Goal: Find contact information: Find contact information

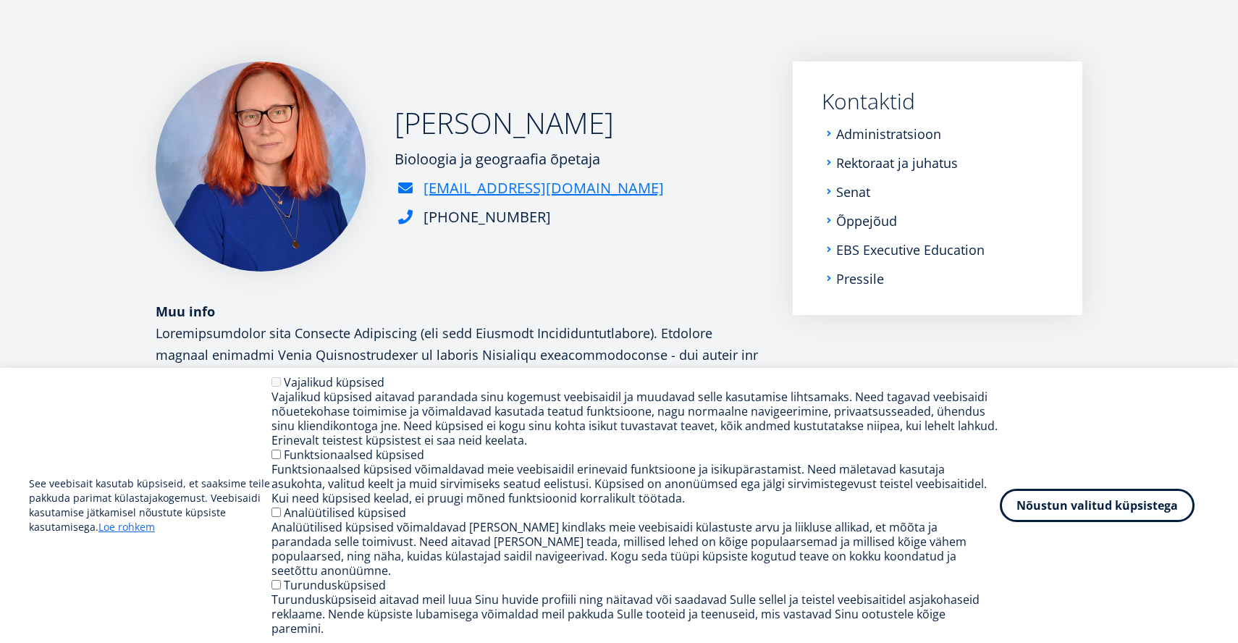
scroll to position [194, 0]
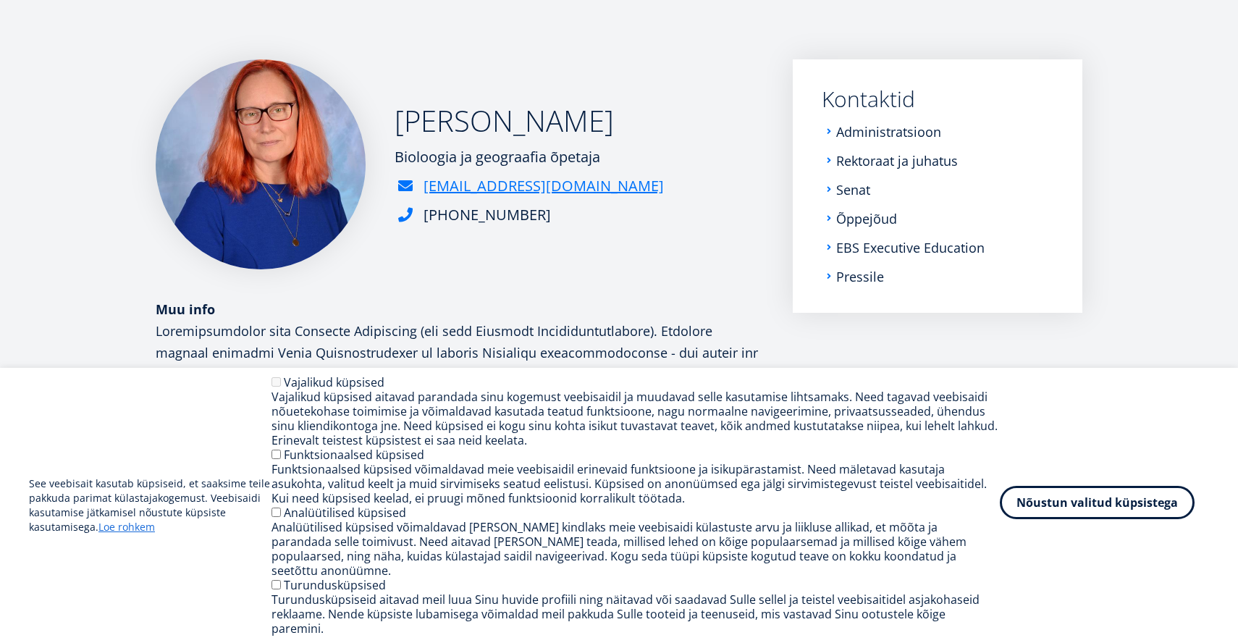
click at [1071, 519] on button "Nõustun valitud küpsistega" at bounding box center [1097, 502] width 195 height 33
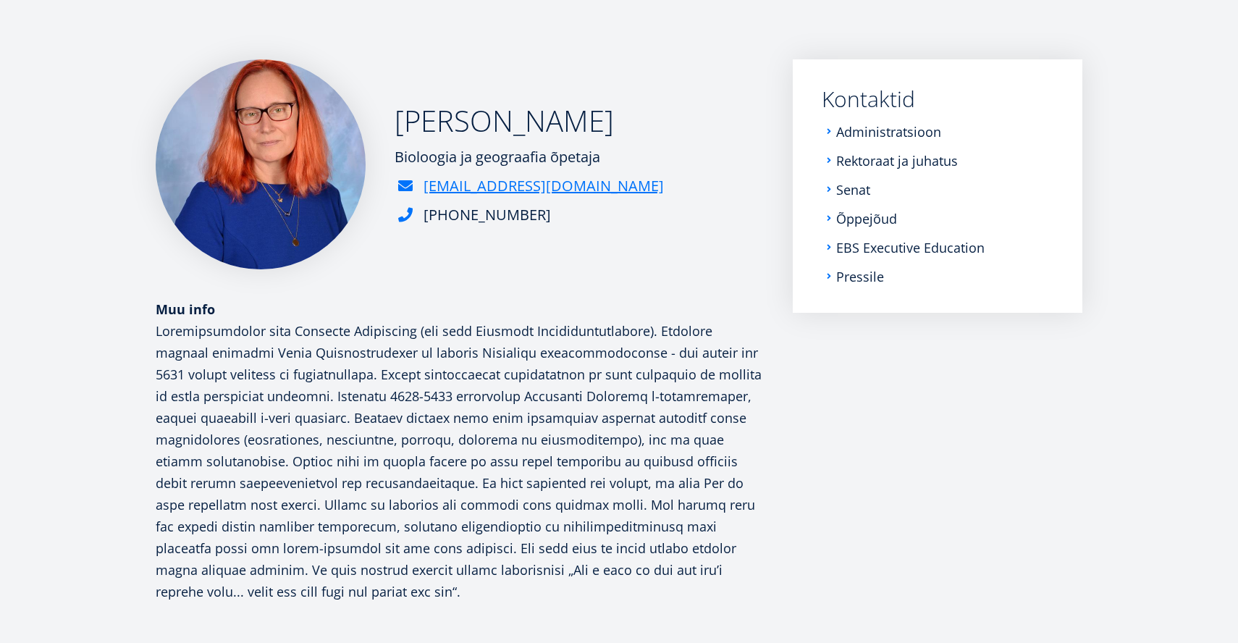
scroll to position [209, 0]
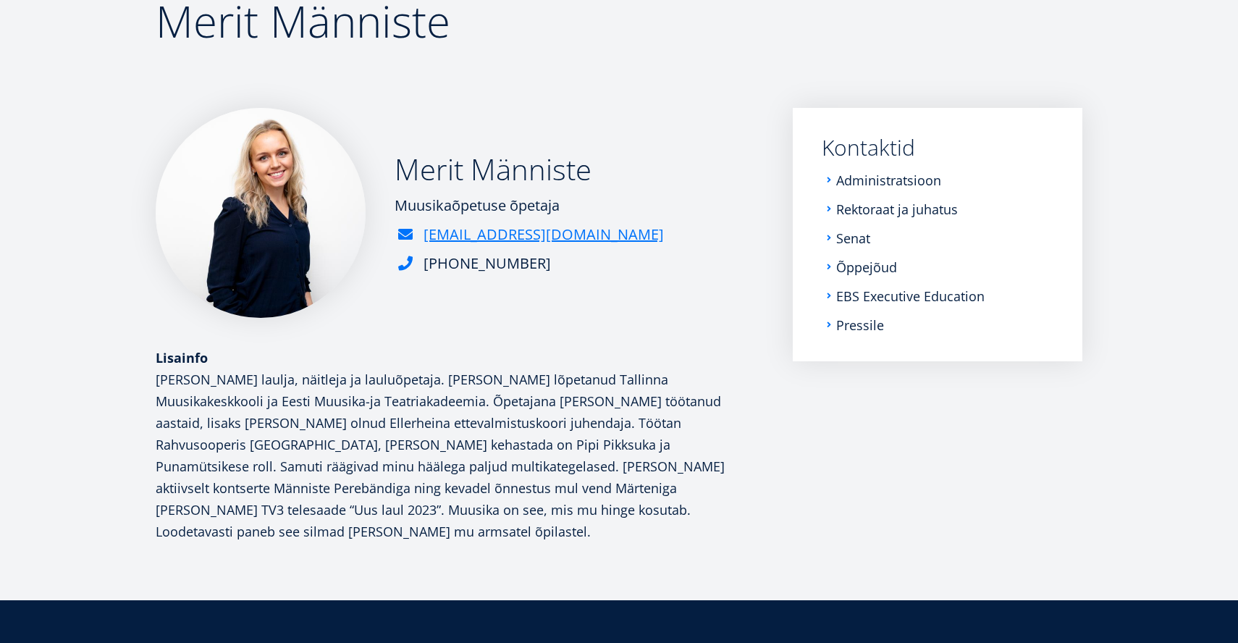
scroll to position [148, 0]
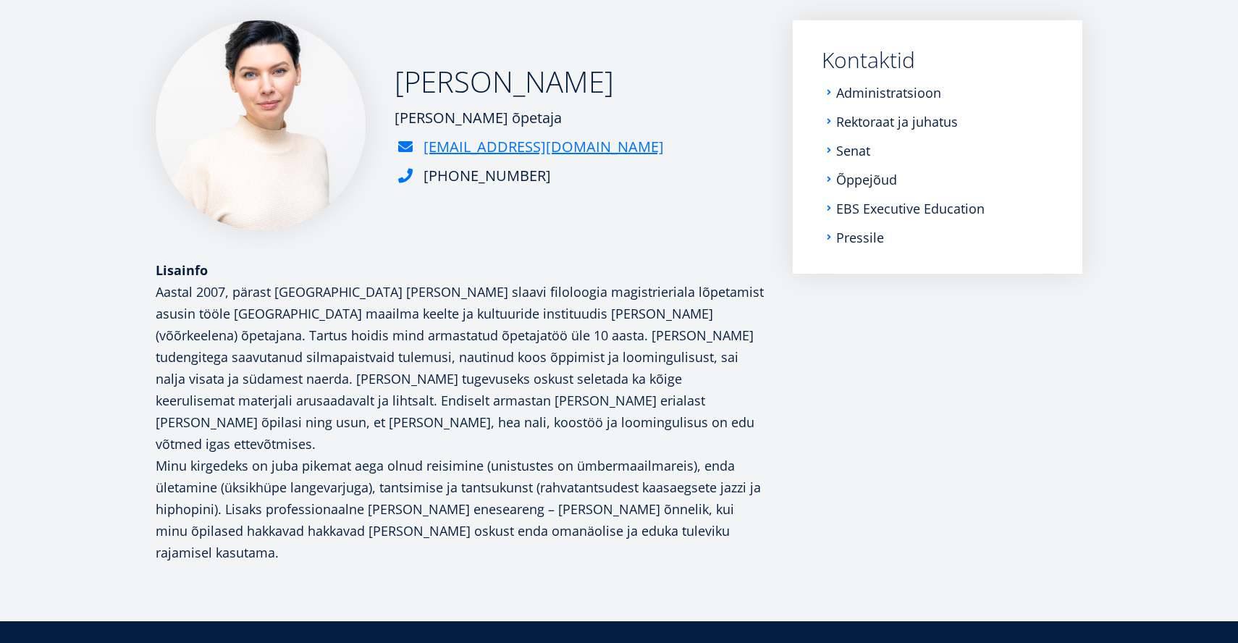
scroll to position [235, 0]
